Goal: Navigation & Orientation: Find specific page/section

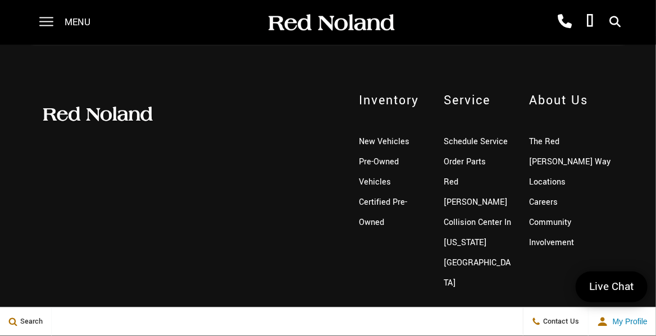
scroll to position [2573, 0]
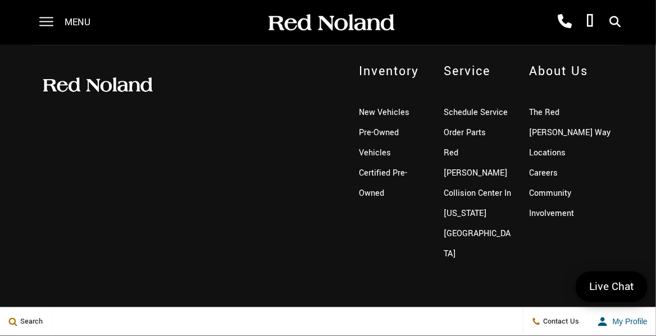
click at [619, 320] on span "My Profile" at bounding box center [627, 322] width 39 height 9
click at [385, 117] on link "New Vehicles" at bounding box center [384, 113] width 51 height 12
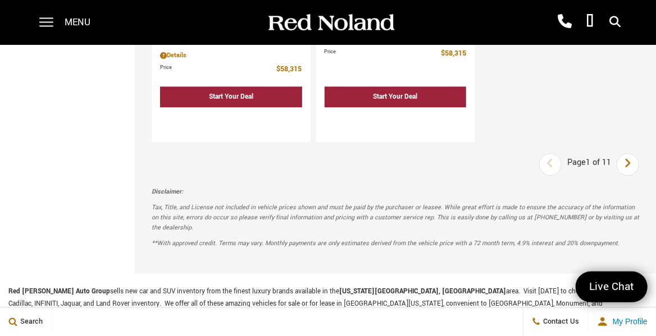
scroll to position [2769, 0]
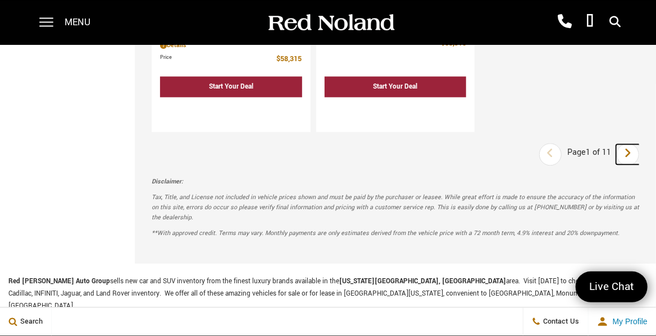
click at [631, 144] on link "Next" at bounding box center [628, 154] width 24 height 20
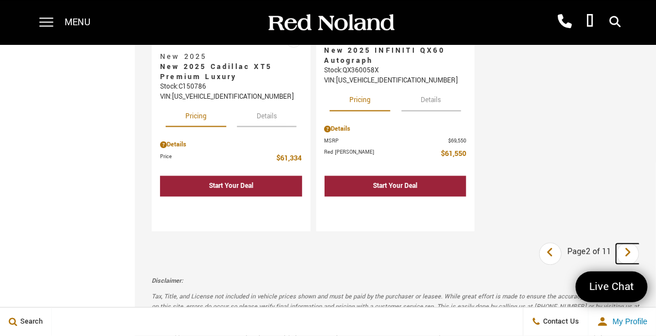
scroll to position [2731, 0]
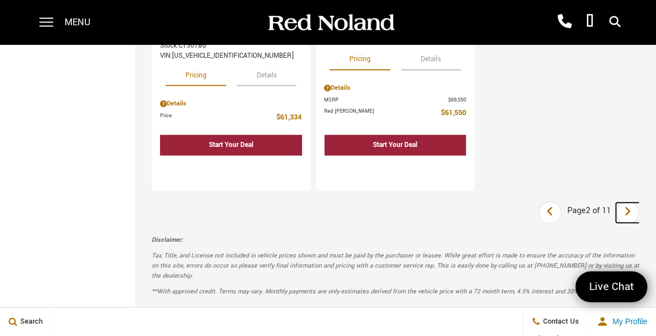
click at [631, 203] on icon "next page" at bounding box center [627, 212] width 7 height 18
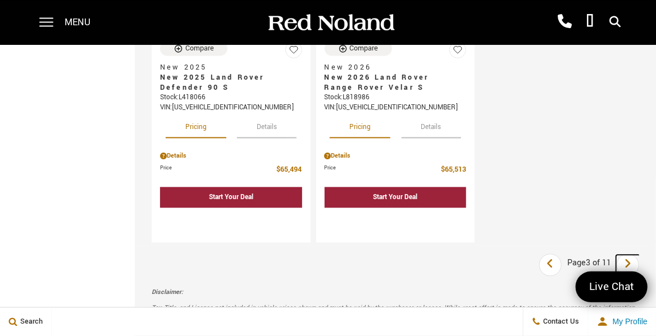
scroll to position [2769, 0]
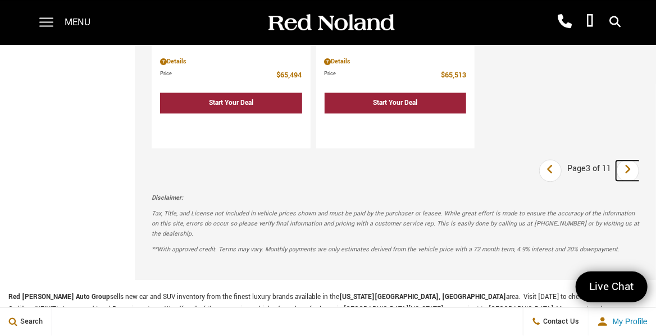
click at [631, 161] on icon "next page" at bounding box center [627, 170] width 7 height 18
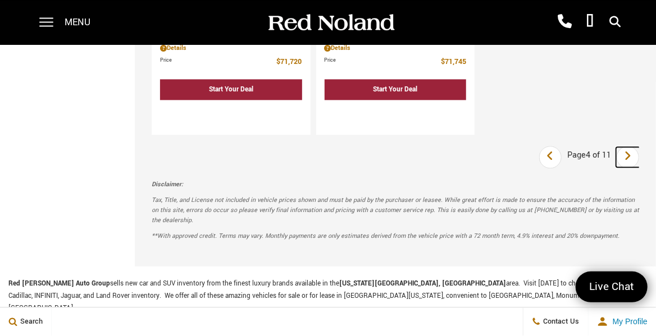
scroll to position [2806, 0]
